Goal: Task Accomplishment & Management: Manage account settings

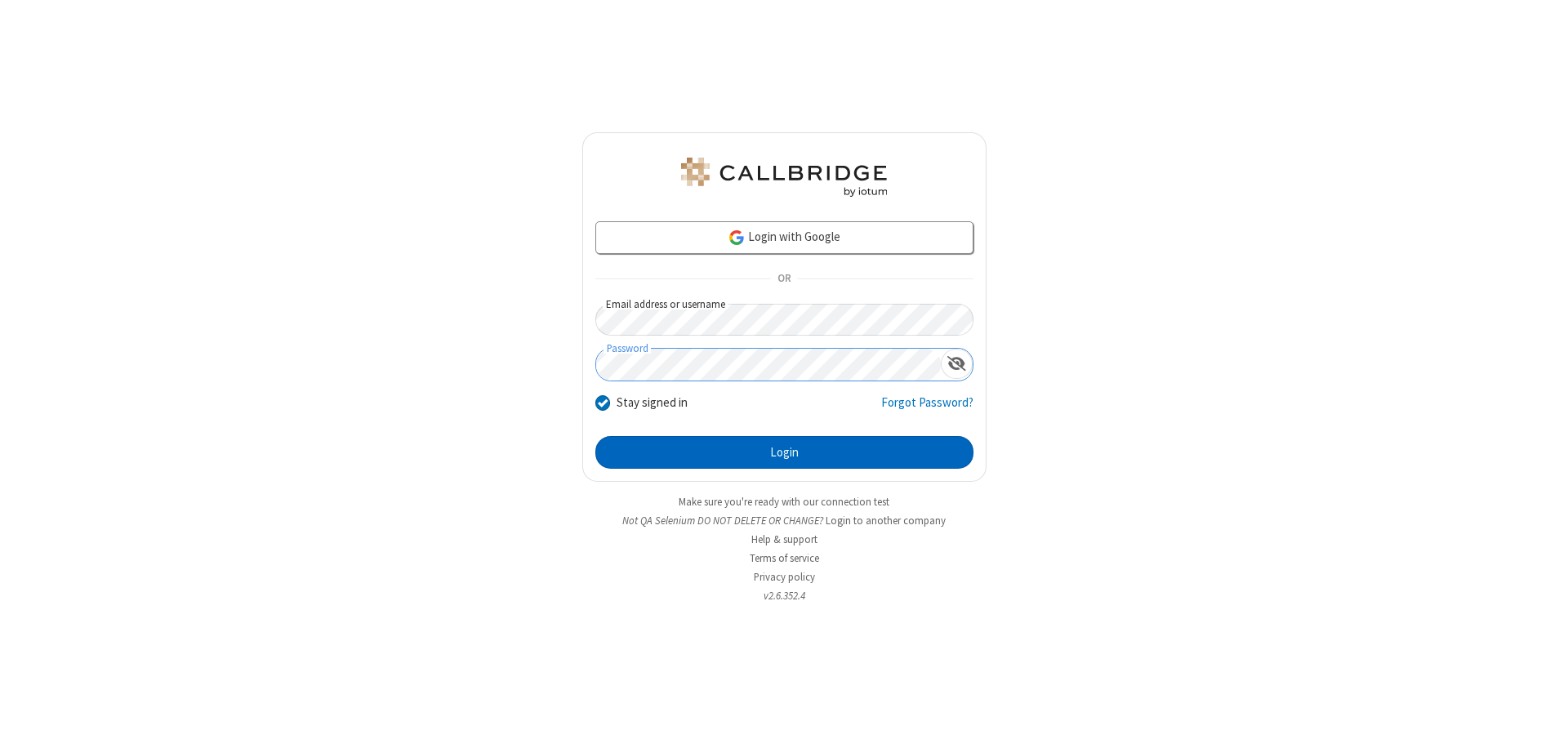
click at [784, 452] on button "Login" at bounding box center [784, 452] width 378 height 33
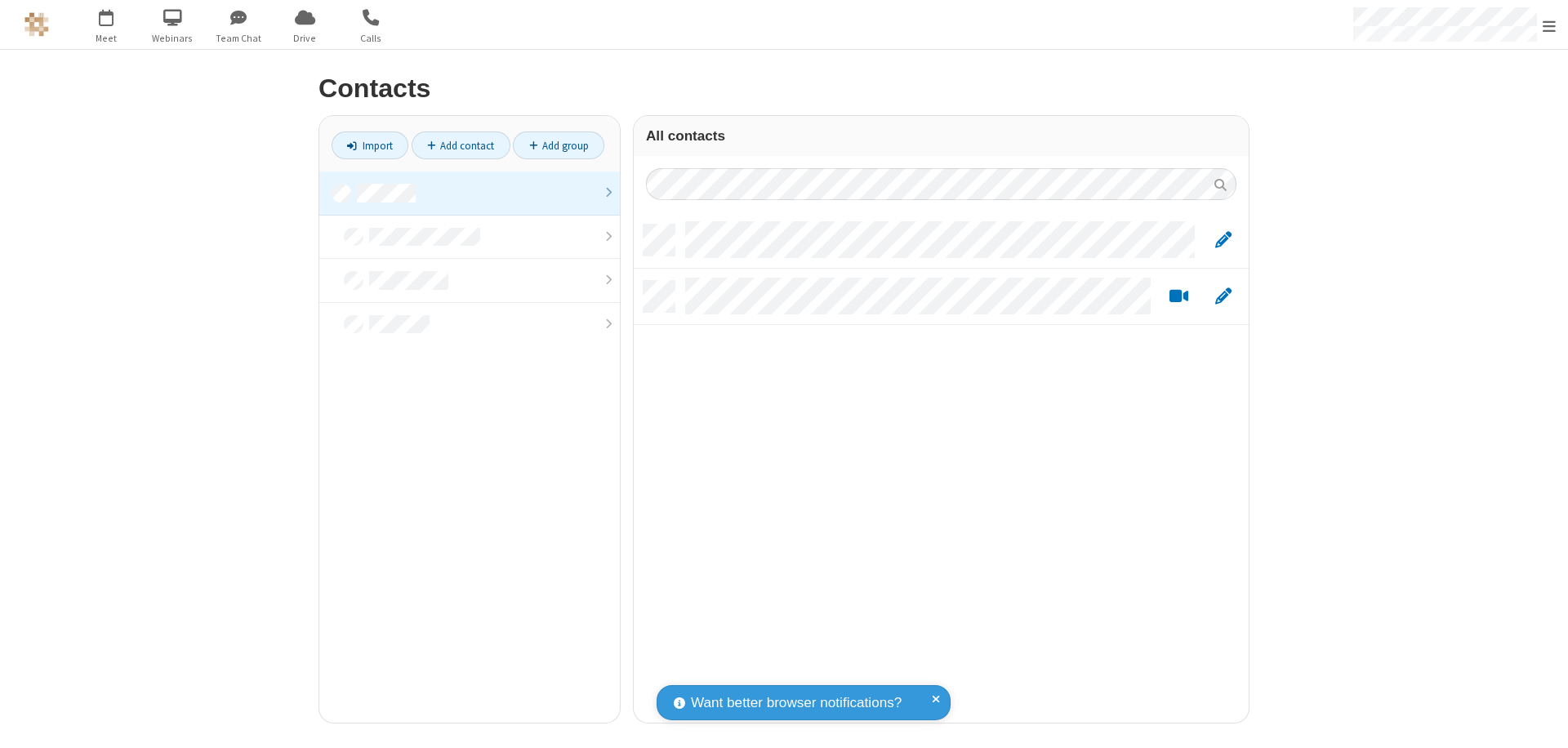
click at [470, 192] on link at bounding box center [469, 193] width 301 height 44
click at [460, 146] on link "Add contact" at bounding box center [461, 146] width 99 height 28
